Goal: Task Accomplishment & Management: Manage account settings

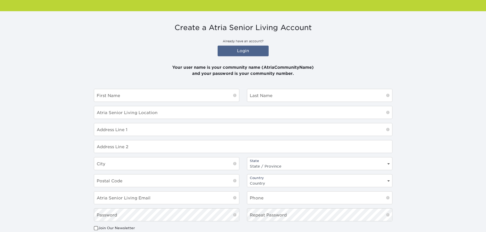
scroll to position [25, 0]
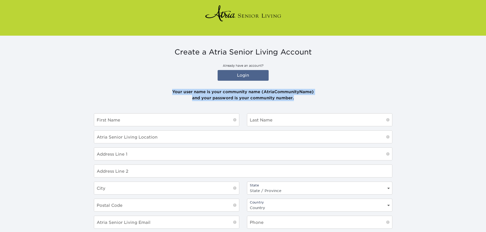
drag, startPoint x: 171, startPoint y: 92, endPoint x: 312, endPoint y: 99, distance: 141.9
click at [312, 99] on p "Your user name is your community name (AtriaCommunityName) and your password is…" at bounding box center [243, 92] width 298 height 18
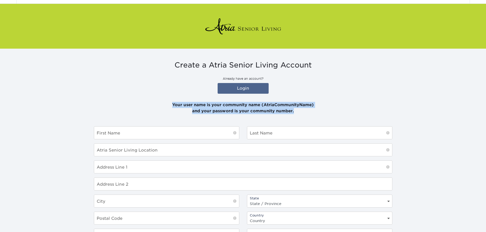
scroll to position [0, 0]
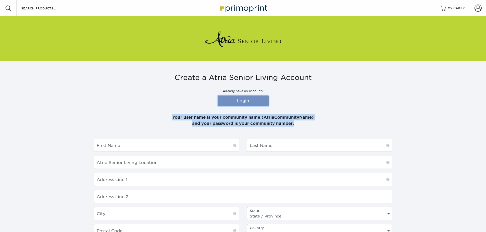
click at [241, 99] on link "Login" at bounding box center [242, 101] width 51 height 11
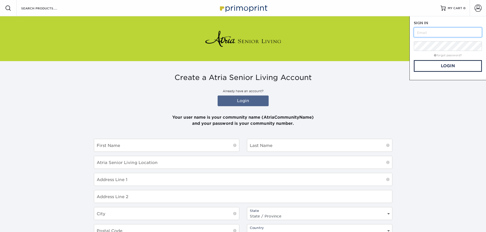
click at [431, 30] on input "text" at bounding box center [447, 33] width 68 height 10
type input "atriagrassvalley"
